Goal: Transaction & Acquisition: Purchase product/service

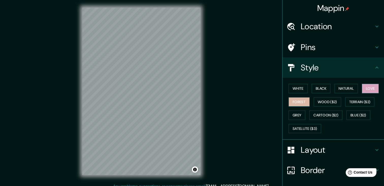
click at [294, 104] on button "Forest" at bounding box center [299, 101] width 21 height 9
click at [322, 91] on button "Black" at bounding box center [321, 88] width 19 height 9
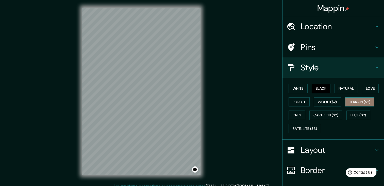
click at [356, 102] on button "Terrain ($2)" at bounding box center [359, 101] width 29 height 9
click at [158, 98] on div at bounding box center [158, 99] width 4 height 4
click at [289, 114] on button "Grey" at bounding box center [297, 114] width 17 height 9
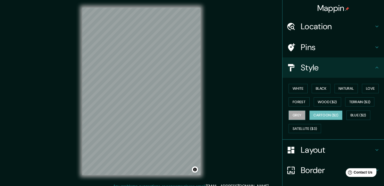
click at [313, 114] on button "Cartoon ($2)" at bounding box center [325, 114] width 33 height 9
click at [350, 116] on button "Blue ($2)" at bounding box center [358, 114] width 24 height 9
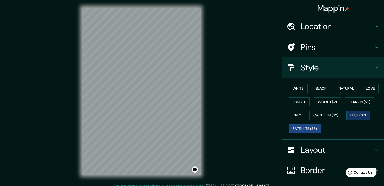
click at [303, 127] on button "Satellite ($3)" at bounding box center [305, 128] width 32 height 9
click at [362, 101] on button "Terrain ($2)" at bounding box center [359, 101] width 29 height 9
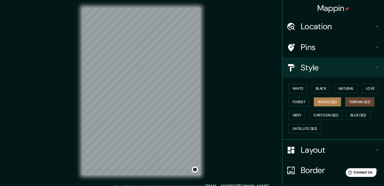
click at [329, 103] on button "Wood ($2)" at bounding box center [327, 101] width 27 height 9
click at [289, 114] on button "Grey" at bounding box center [297, 114] width 17 height 9
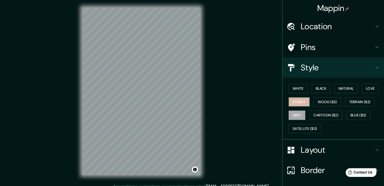
click at [295, 104] on button "Forest" at bounding box center [299, 101] width 21 height 9
click at [297, 89] on button "White" at bounding box center [298, 88] width 19 height 9
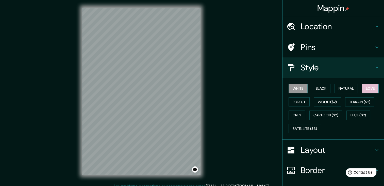
click at [367, 86] on button "Love" at bounding box center [370, 88] width 17 height 9
click at [363, 102] on button "Terrain ($2)" at bounding box center [359, 101] width 29 height 9
click at [372, 85] on button "Love" at bounding box center [370, 88] width 17 height 9
click at [296, 88] on button "White" at bounding box center [298, 88] width 19 height 9
click at [312, 90] on button "Black" at bounding box center [321, 88] width 19 height 9
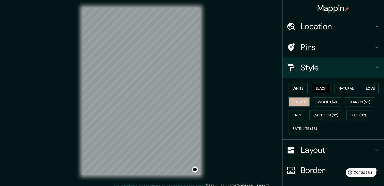
click at [299, 100] on button "Forest" at bounding box center [299, 101] width 21 height 9
click at [332, 102] on button "Wood ($2)" at bounding box center [327, 101] width 27 height 9
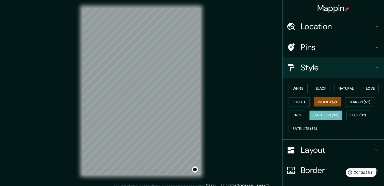
click at [319, 113] on button "Cartoon ($2)" at bounding box center [325, 114] width 33 height 9
click at [359, 113] on button "Blue ($2)" at bounding box center [358, 114] width 24 height 9
